Goal: Information Seeking & Learning: Learn about a topic

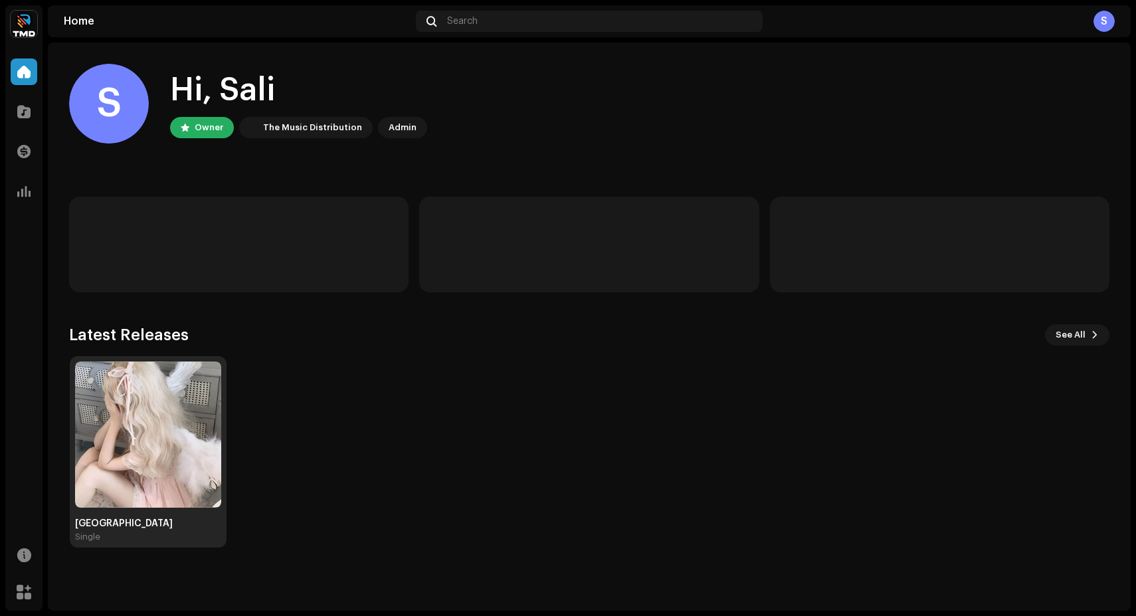
click at [74, 391] on div "São Paulo Single" at bounding box center [148, 451] width 157 height 191
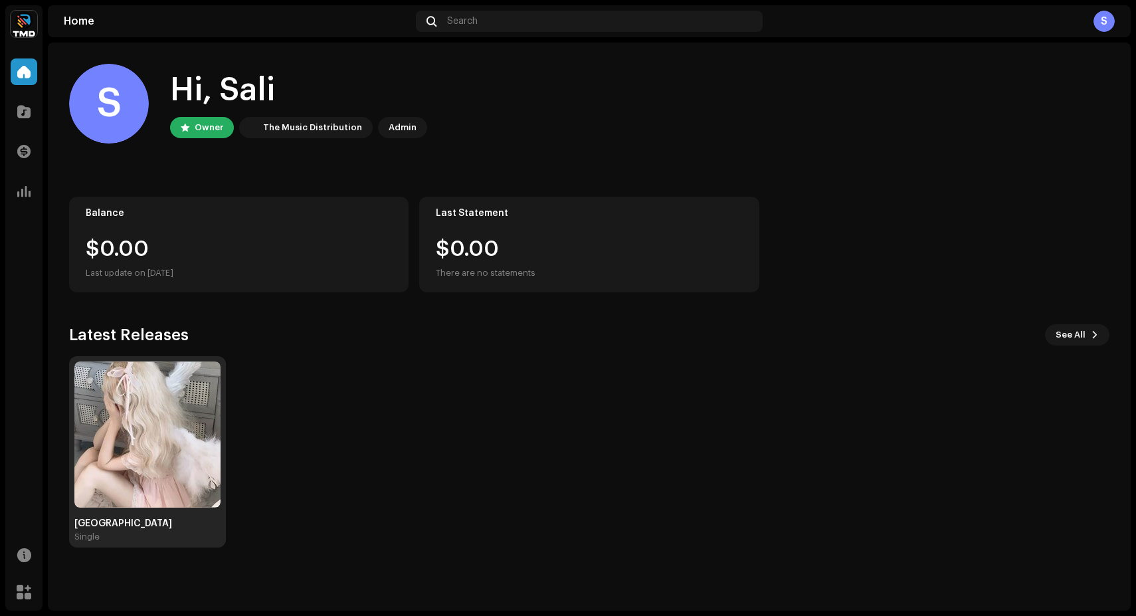
click at [89, 416] on img at bounding box center [147, 434] width 146 height 146
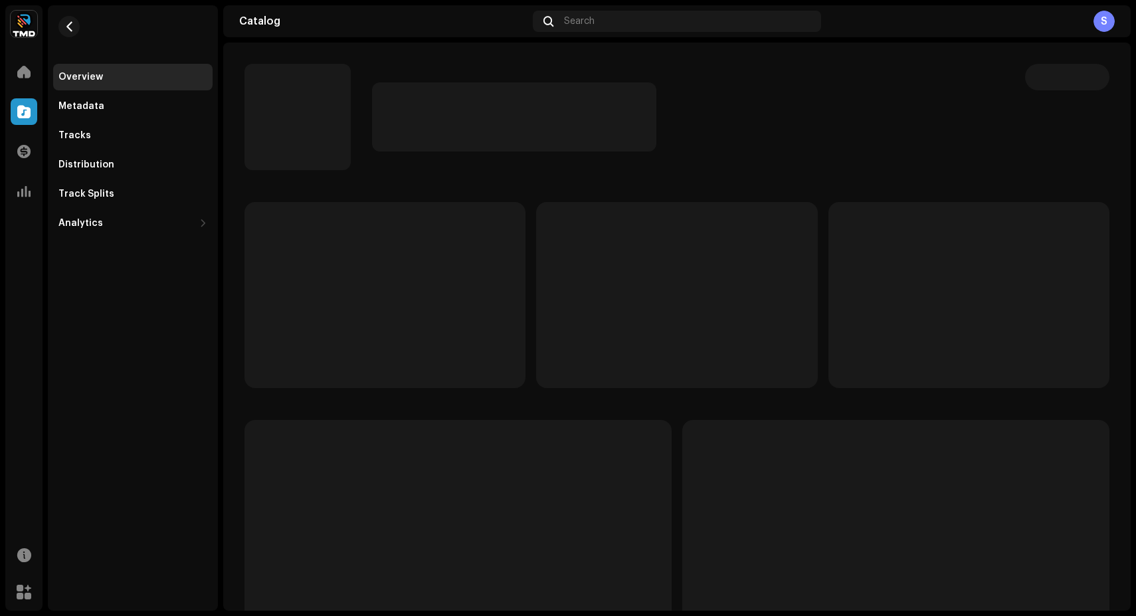
click at [154, 450] on div "Overview Metadata Tracks Distribution Track Splits Analytics Consumption Engage…" at bounding box center [133, 307] width 170 height 605
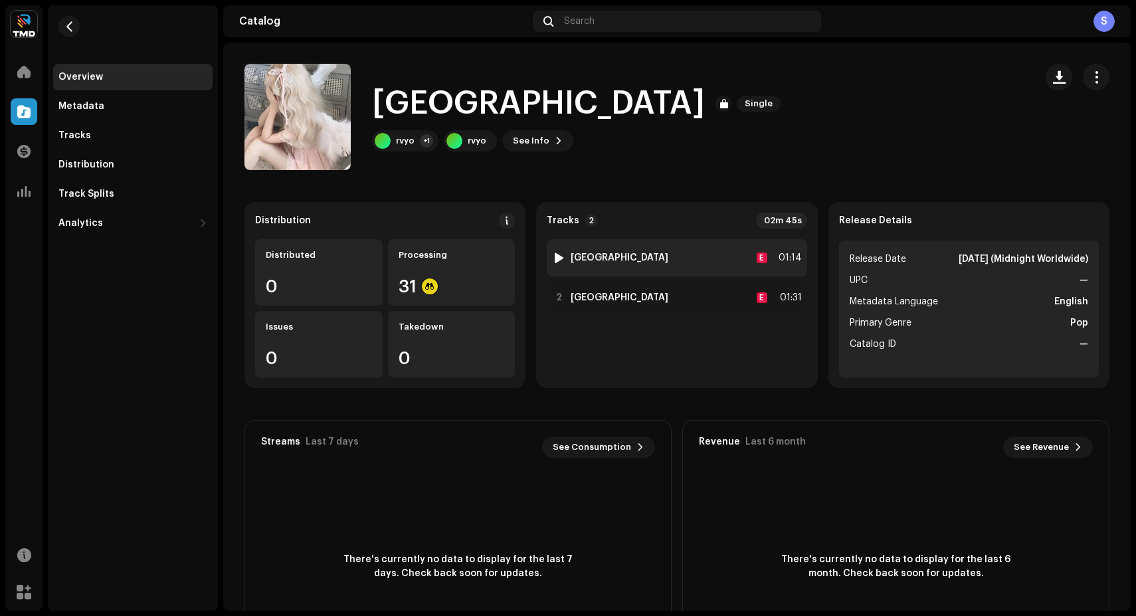
click at [558, 266] on div "1 [GEOGRAPHIC_DATA] E 01:14" at bounding box center [677, 257] width 260 height 37
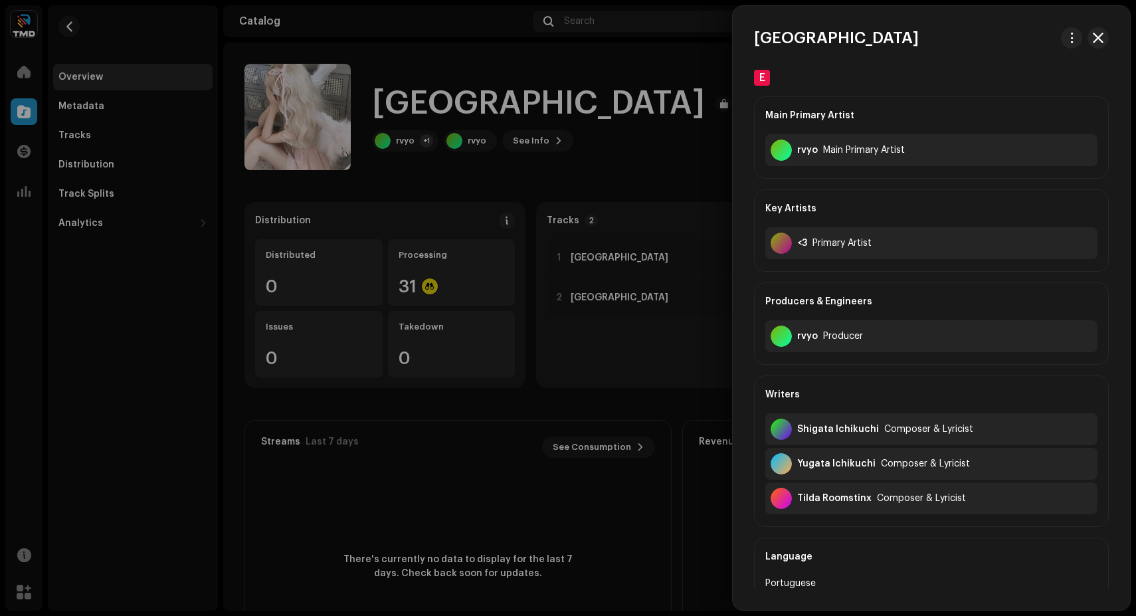
scroll to position [422, 0]
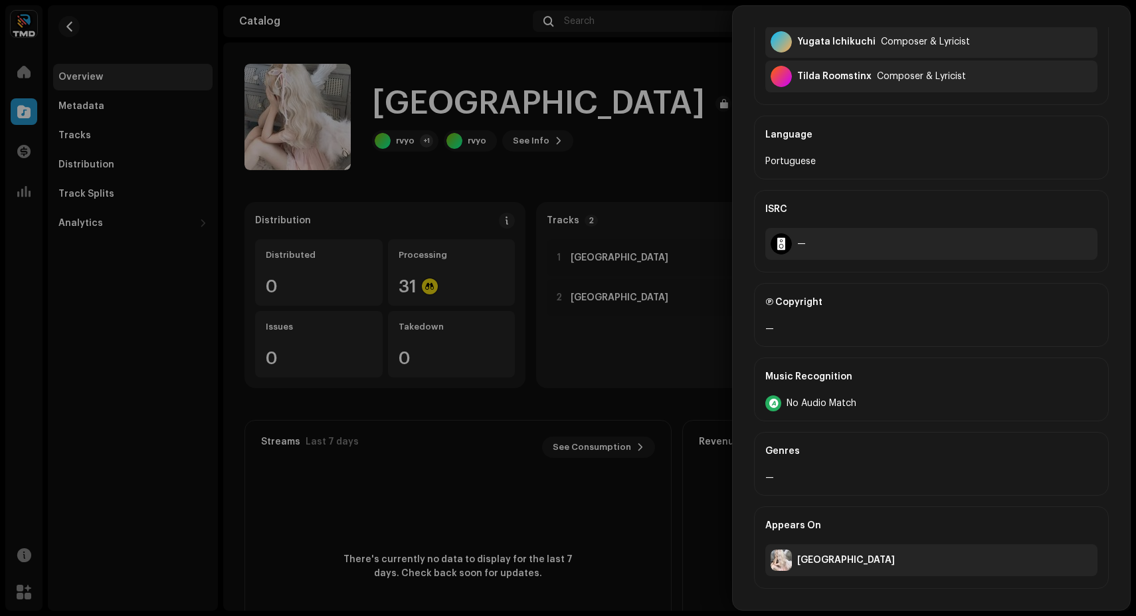
click at [616, 324] on div at bounding box center [568, 308] width 1136 height 616
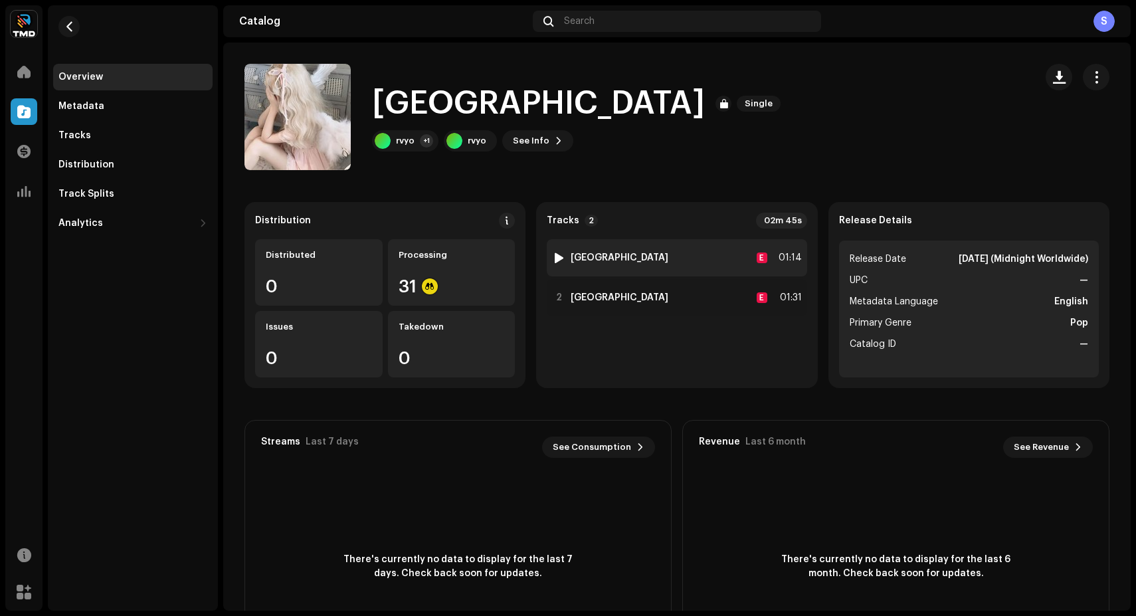
click at [563, 254] on img at bounding box center [558, 257] width 17 height 17
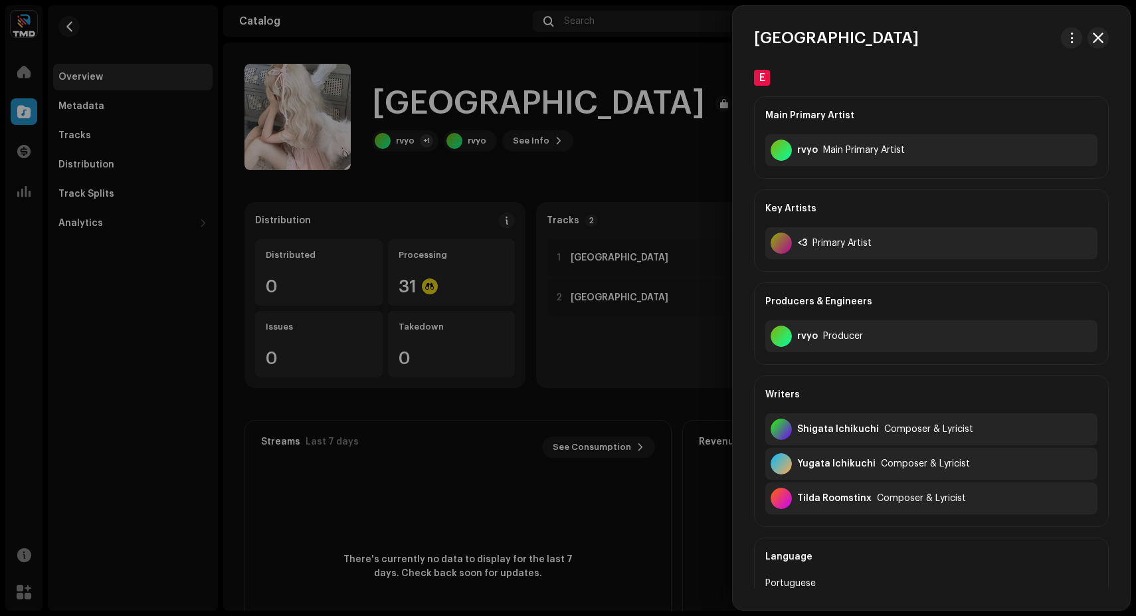
click at [561, 254] on div at bounding box center [568, 308] width 1136 height 616
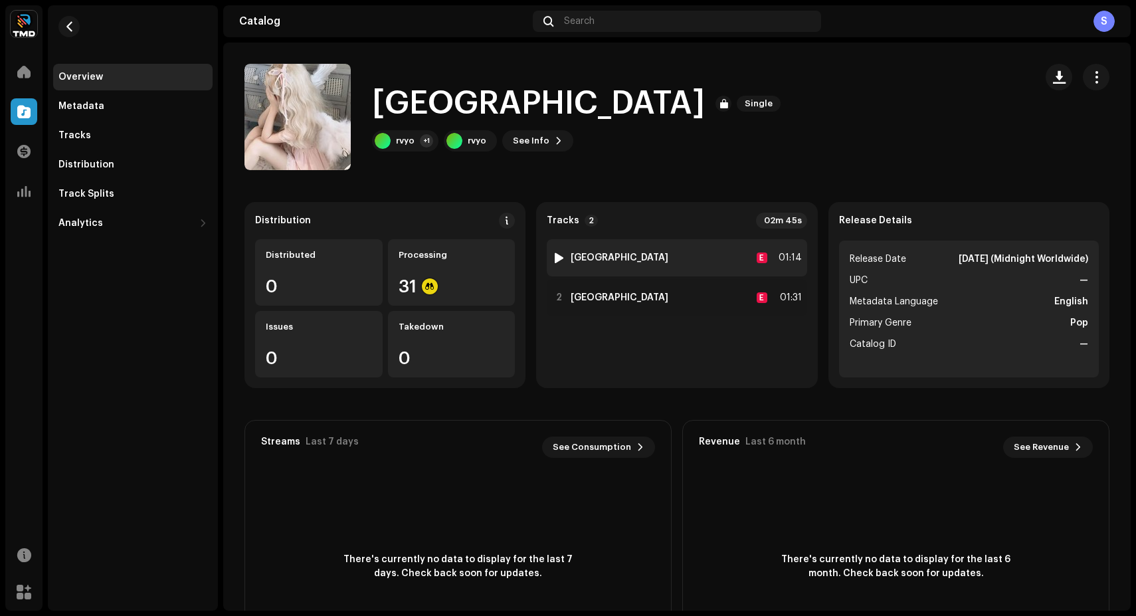
click at [554, 259] on div at bounding box center [559, 257] width 10 height 11
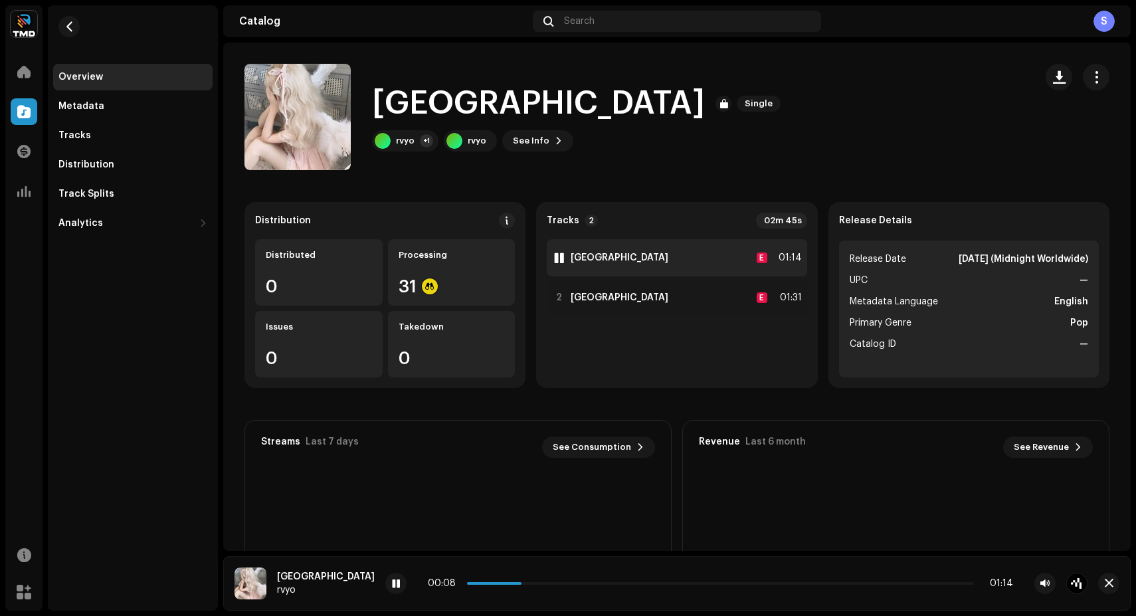
click at [589, 262] on strong "[GEOGRAPHIC_DATA]" at bounding box center [620, 257] width 98 height 11
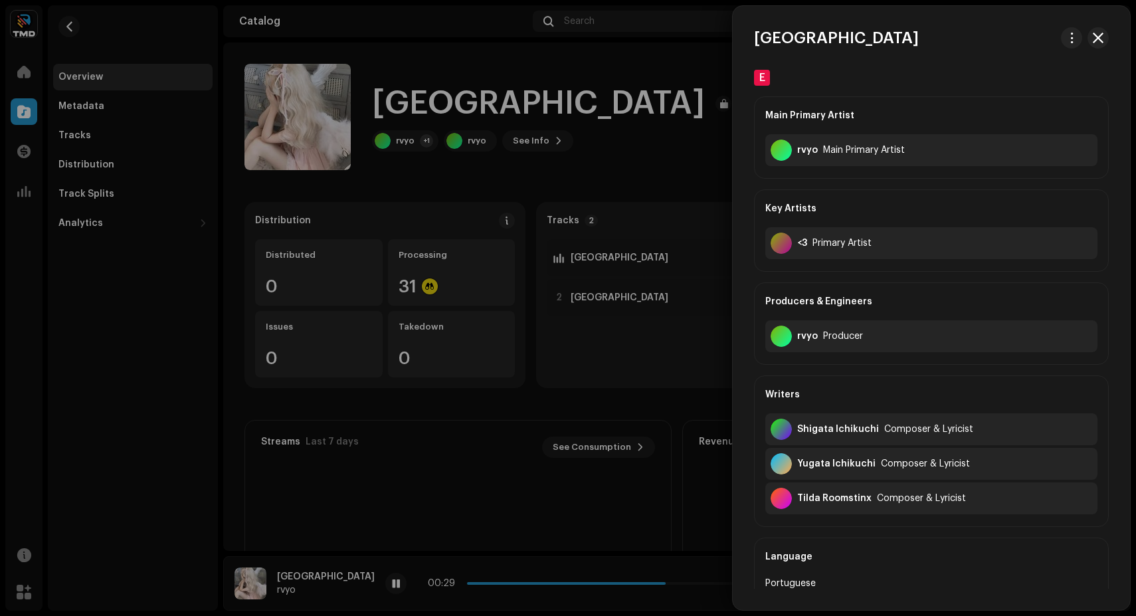
click at [387, 357] on div at bounding box center [568, 308] width 1136 height 616
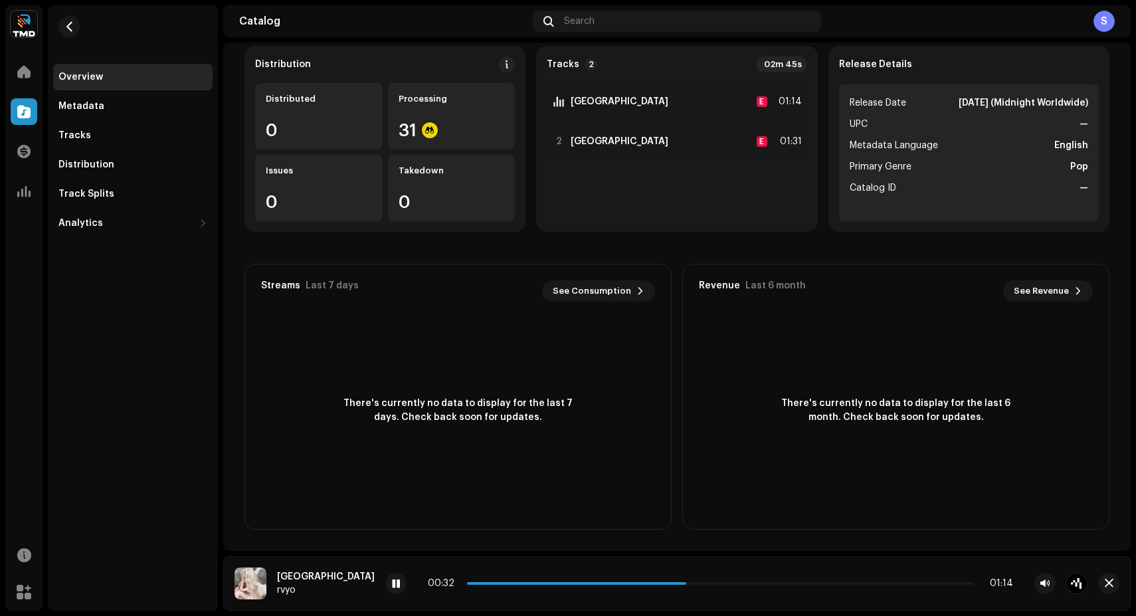
scroll to position [0, 0]
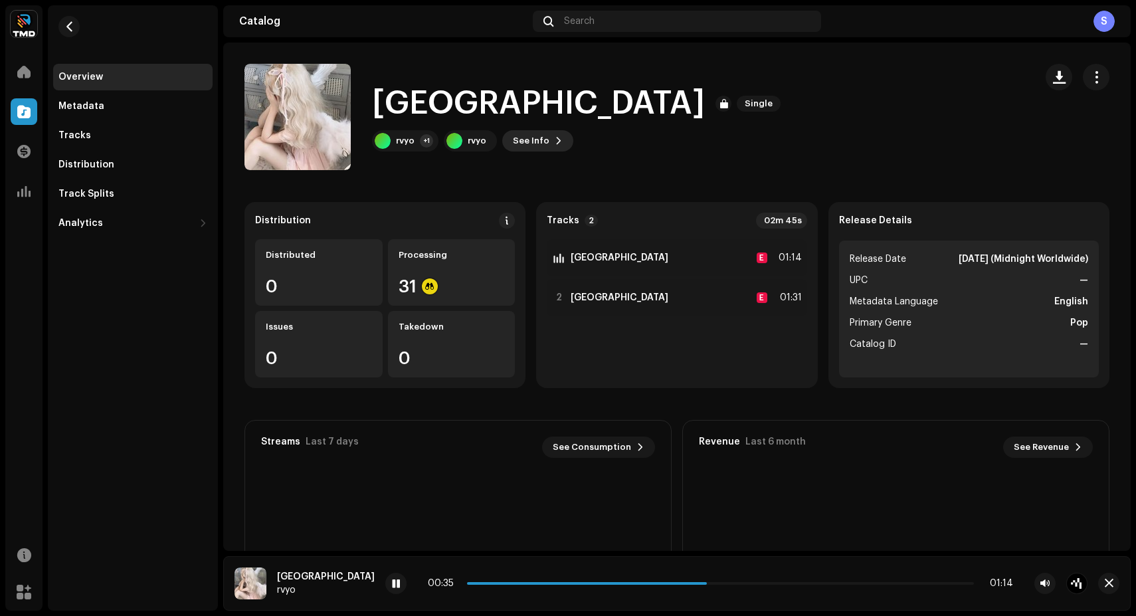
click at [517, 143] on span "See Info" at bounding box center [531, 141] width 37 height 27
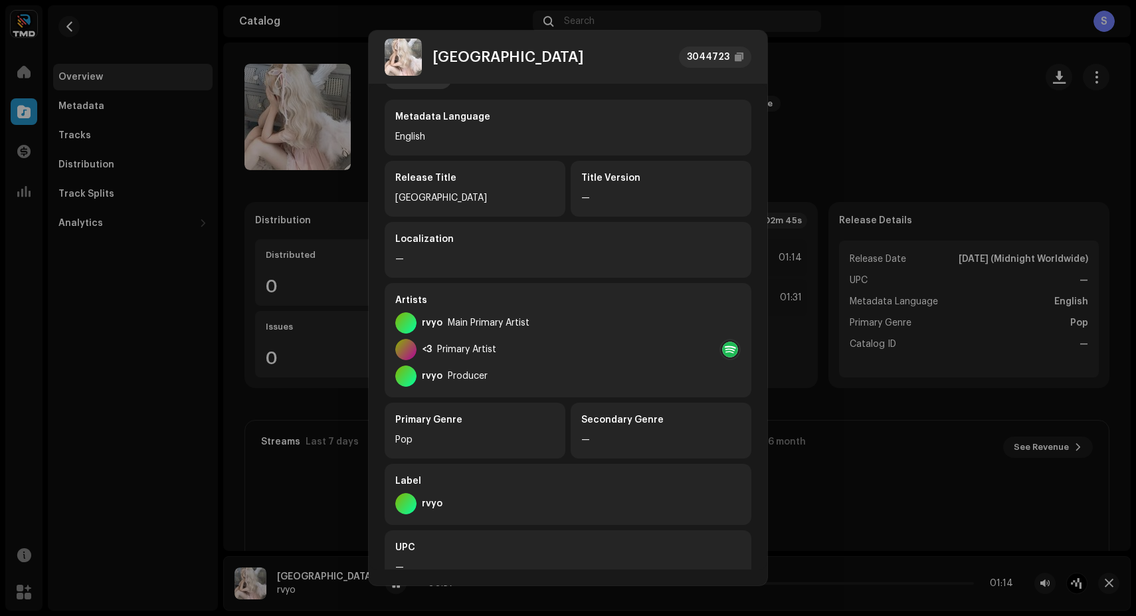
scroll to position [187, 0]
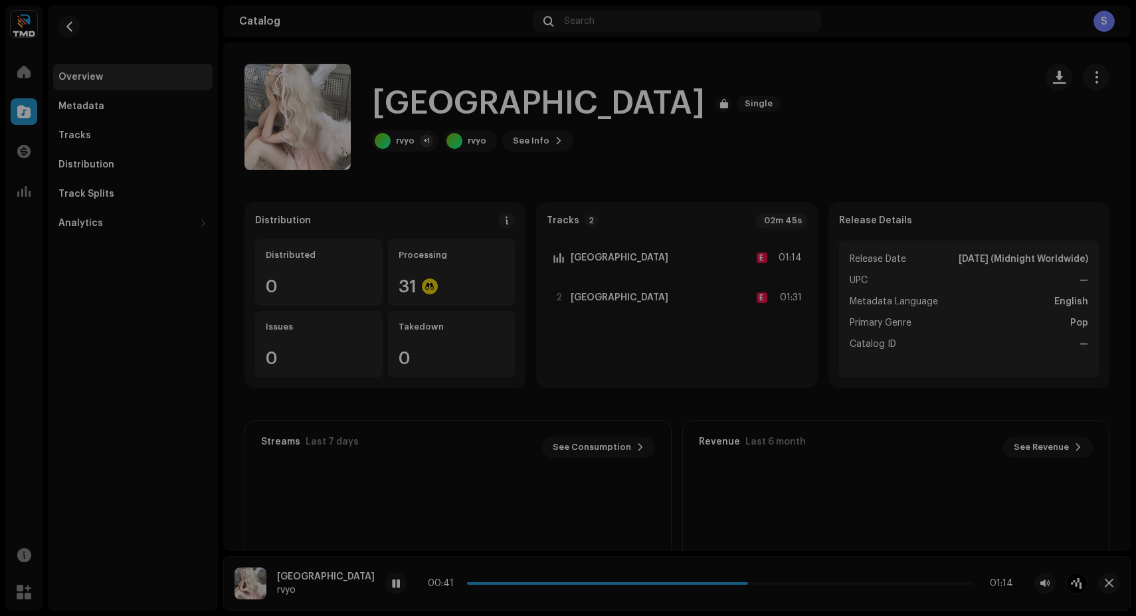
click at [301, 322] on div "[GEOGRAPHIC_DATA] 3044723 Metadata Distribution Metadata Language English Relea…" at bounding box center [568, 308] width 1136 height 616
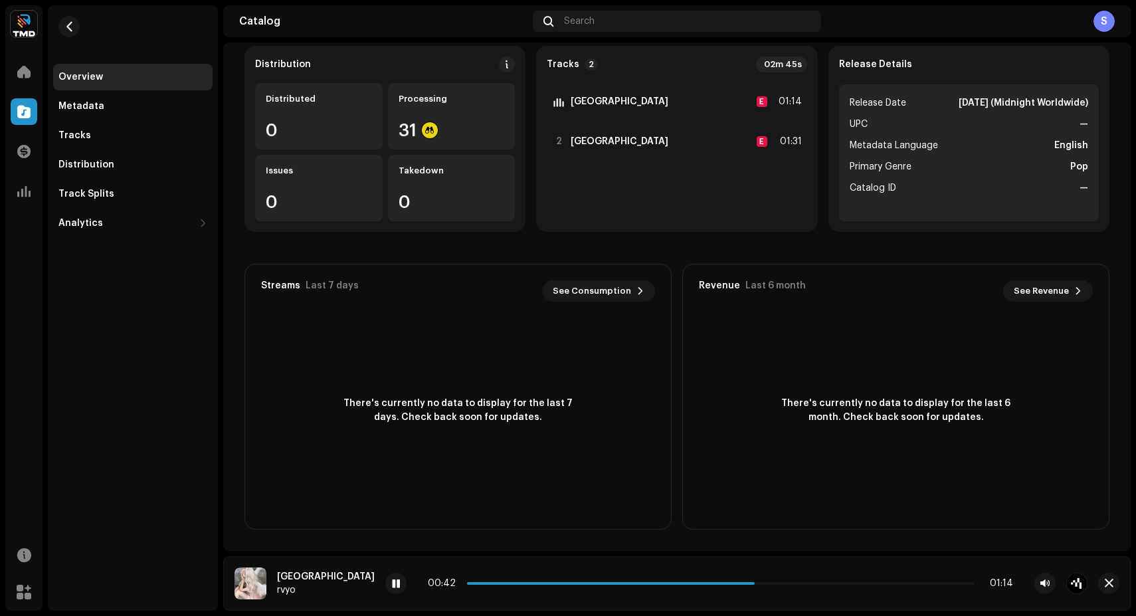
scroll to position [0, 0]
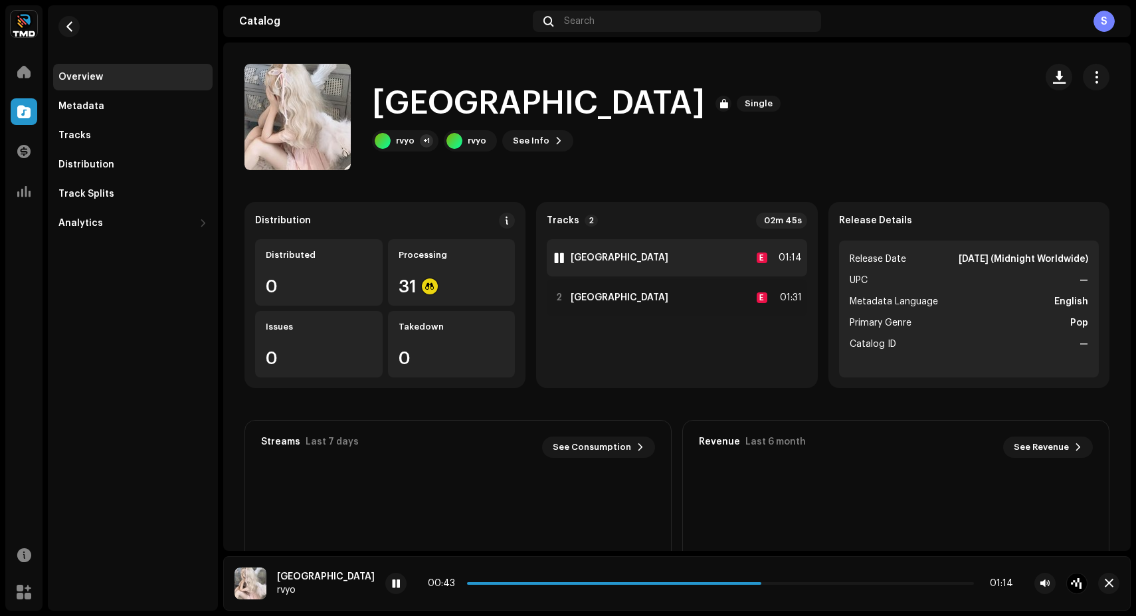
click at [589, 260] on strong "[GEOGRAPHIC_DATA]" at bounding box center [620, 257] width 98 height 11
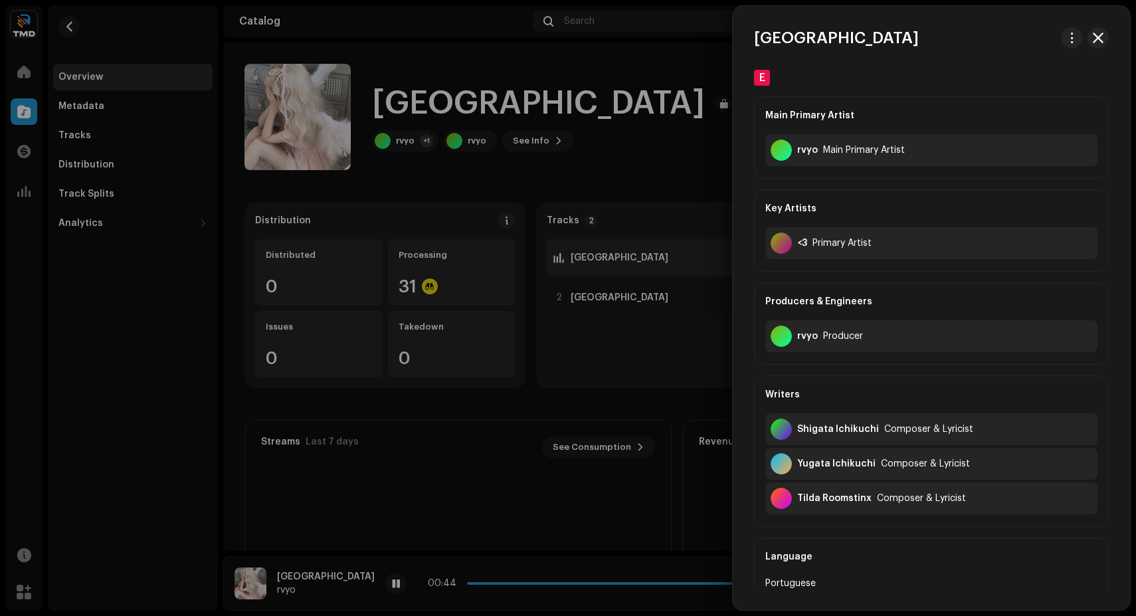
click at [587, 258] on div at bounding box center [568, 308] width 1136 height 616
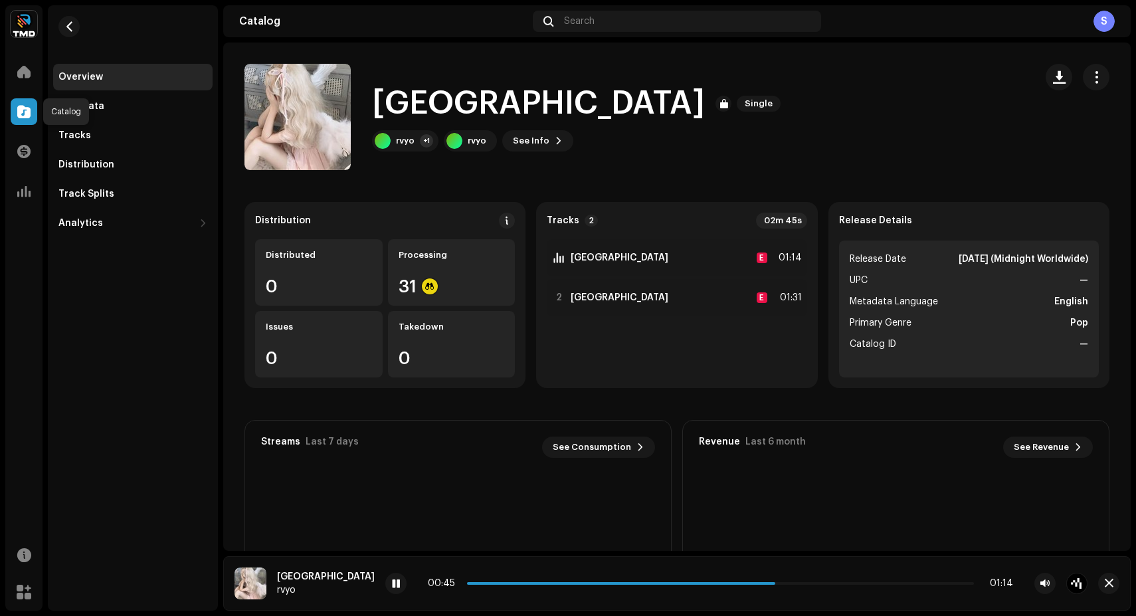
click at [22, 112] on span at bounding box center [23, 111] width 13 height 11
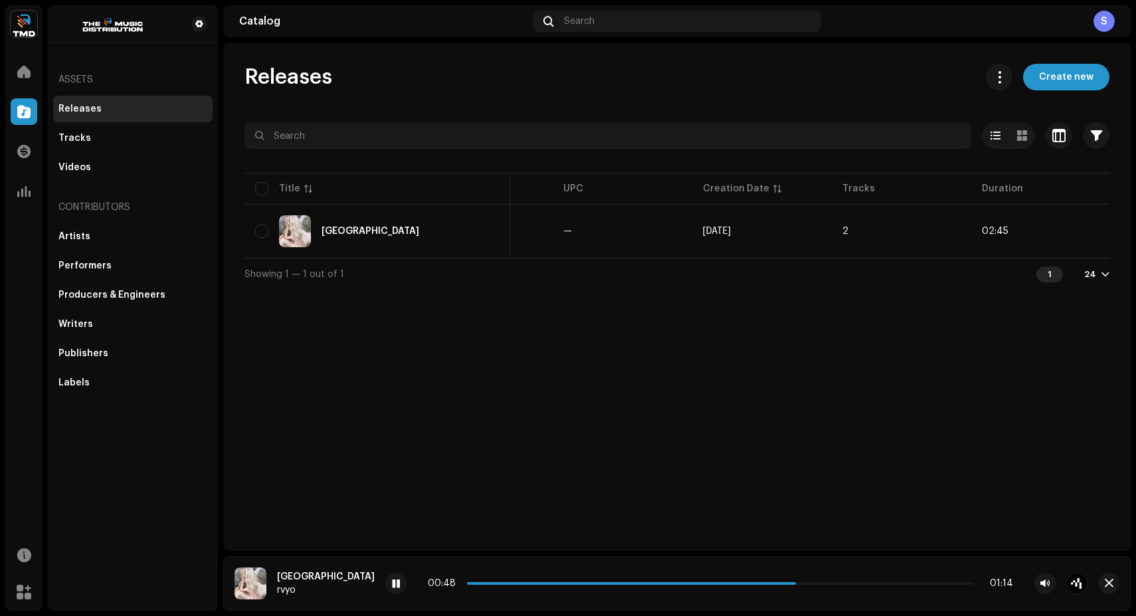
scroll to position [0, 399]
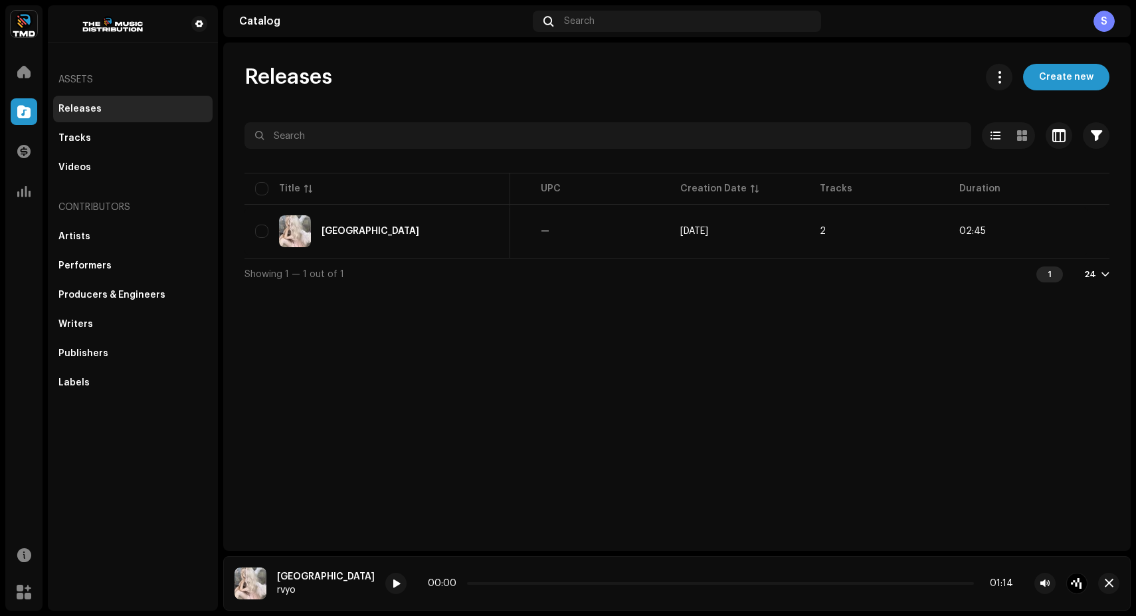
click at [205, 1] on div "prettyprivilege Home Catalog Transactions Analytics Resources Marketplace Asset…" at bounding box center [568, 308] width 1136 height 616
